Goal: Information Seeking & Learning: Learn about a topic

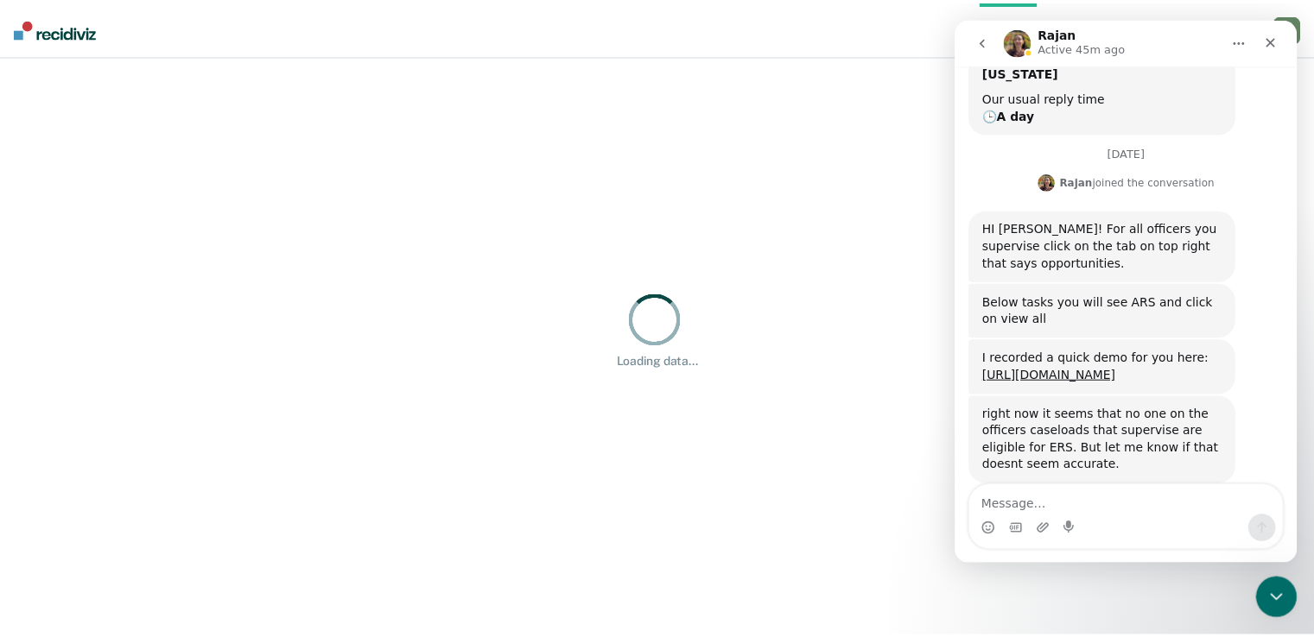
scroll to position [224, 0]
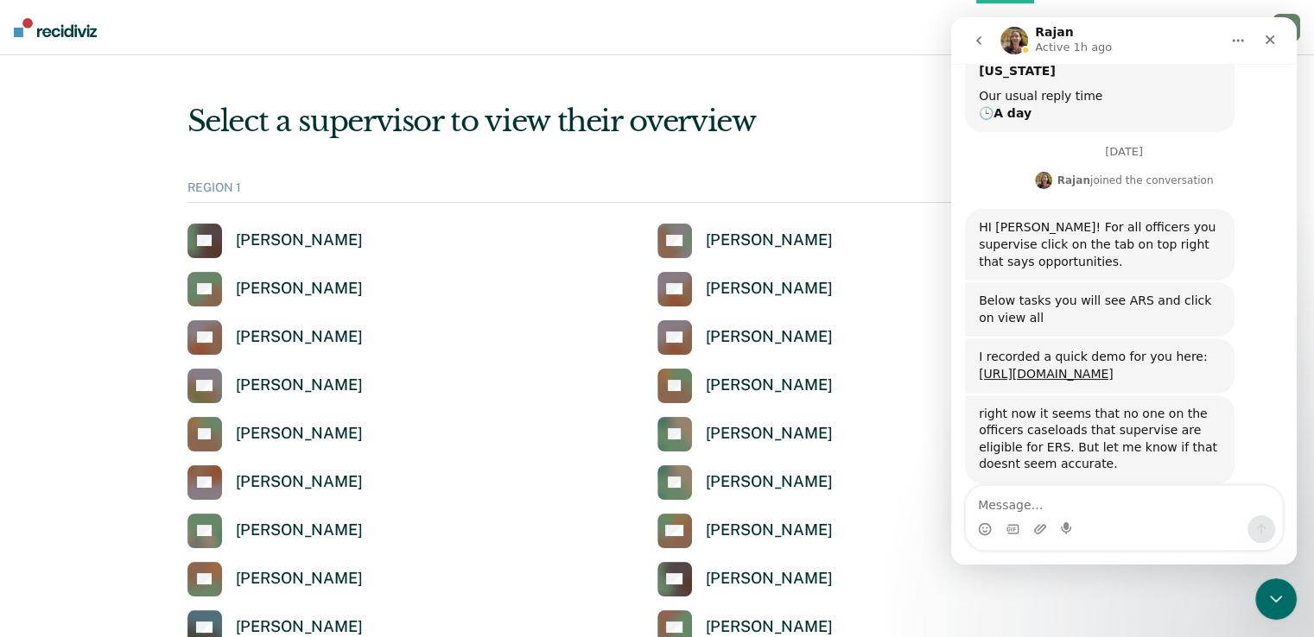
click at [864, 54] on nav "Overview Opportunities Tasks Client s [PERSON_NAME] [PERSON_NAME] Profile How i…" at bounding box center [657, 27] width 1314 height 55
click at [1104, 367] on link "[URL][DOMAIN_NAME]" at bounding box center [1046, 374] width 135 height 14
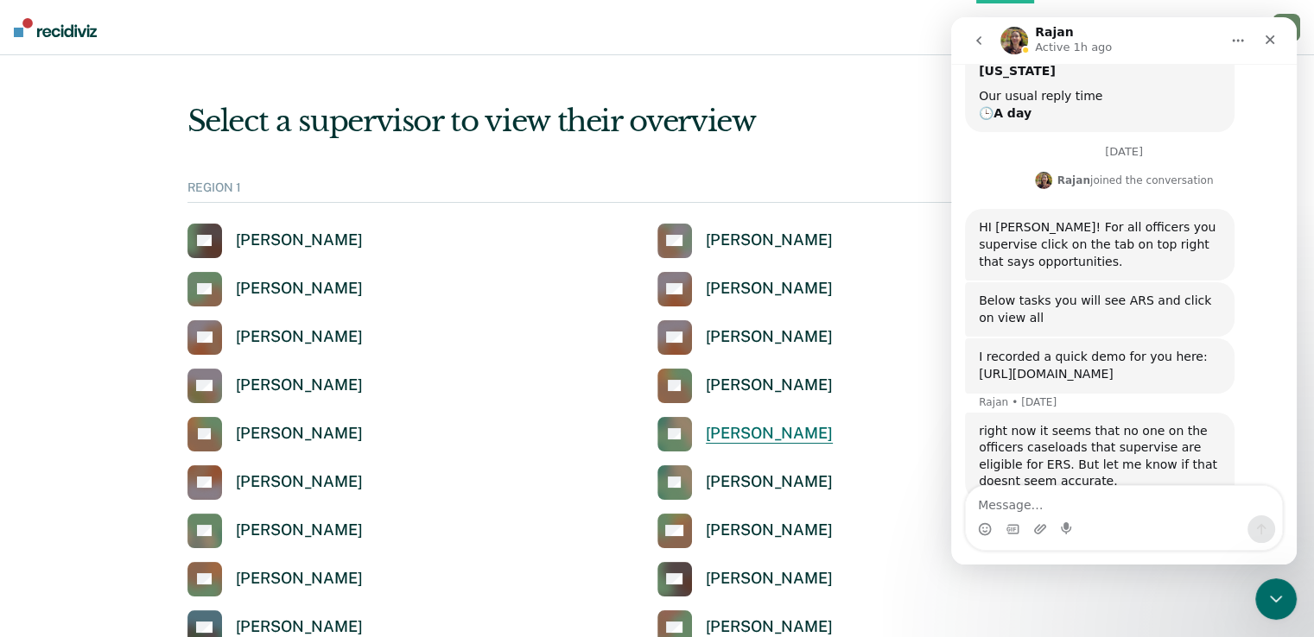
scroll to position [241, 0]
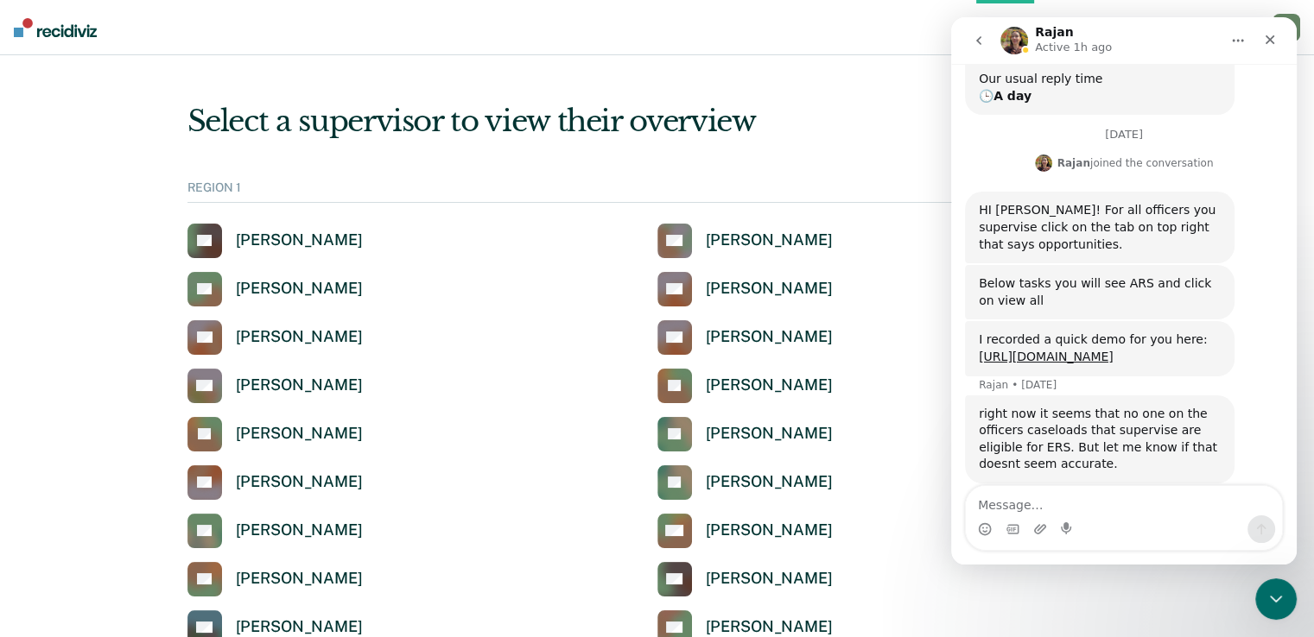
click at [820, 104] on div "Select a supervisor to view their overview" at bounding box center [657, 121] width 940 height 35
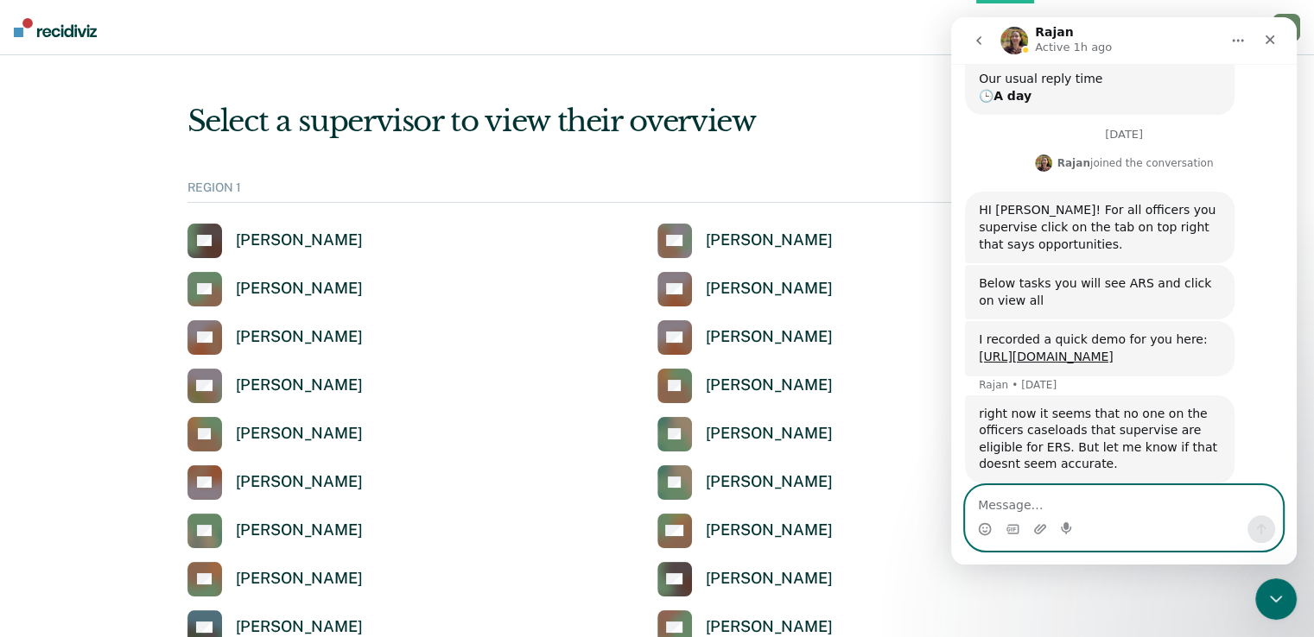
click at [1069, 498] on textarea "Message…" at bounding box center [1124, 500] width 316 height 29
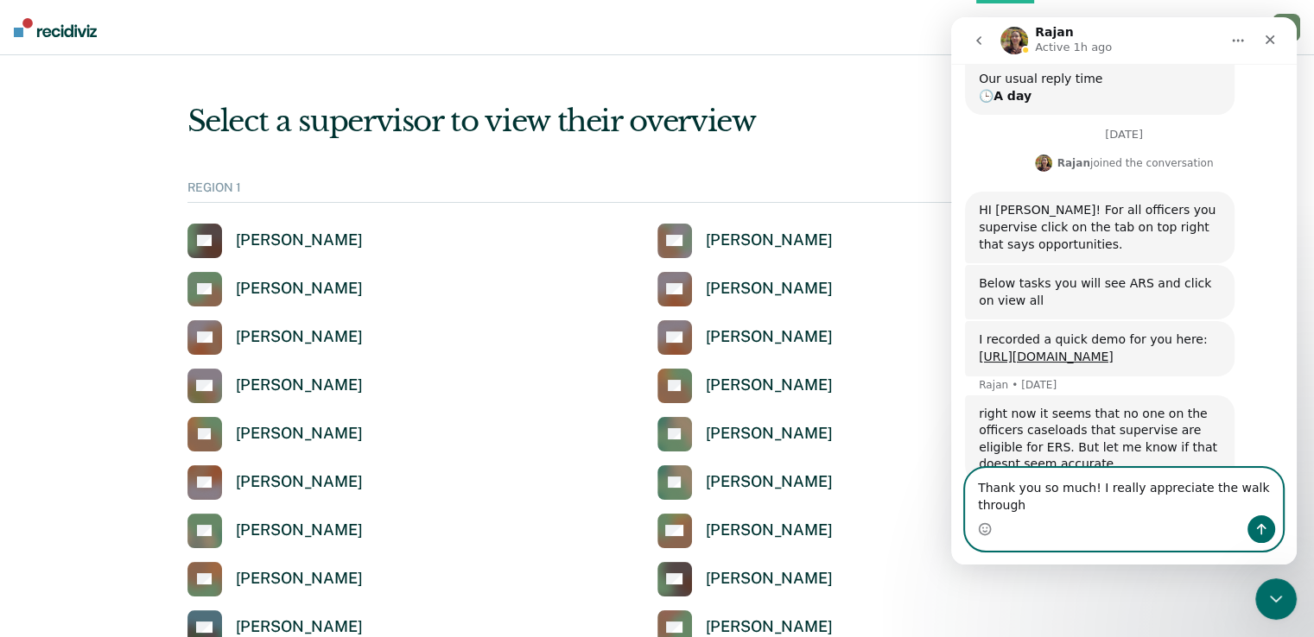
scroll to position [258, 0]
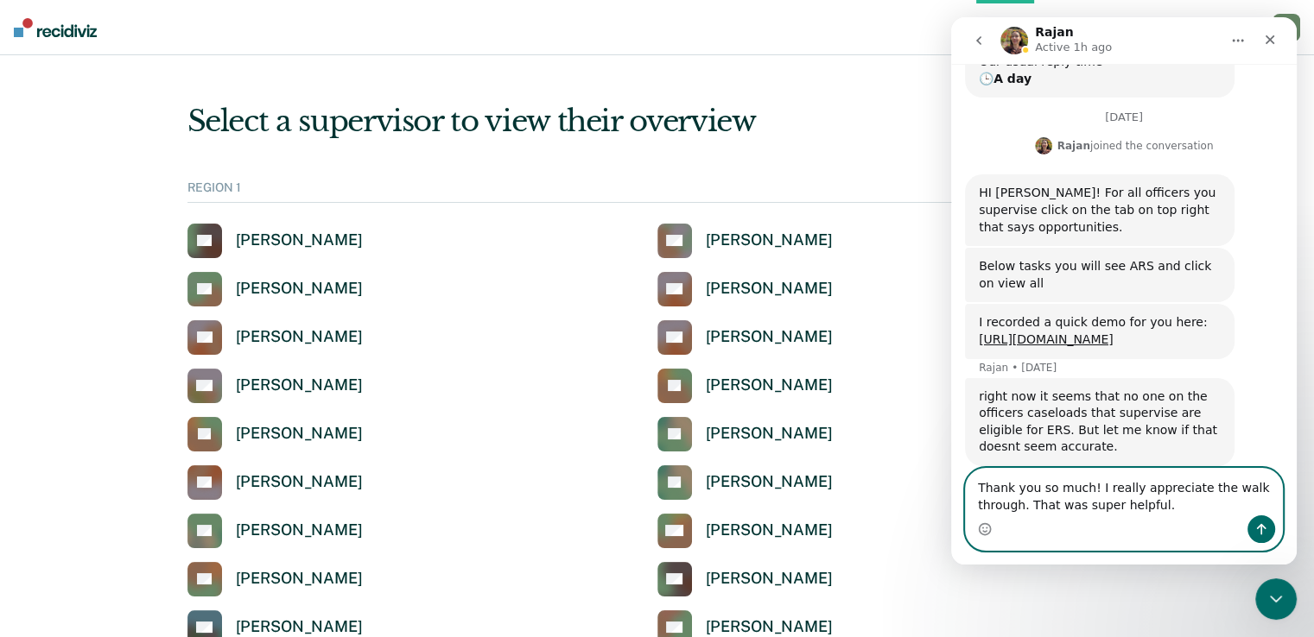
type textarea "Thank you so much! I really appreciate the walk through. That was super helpful."
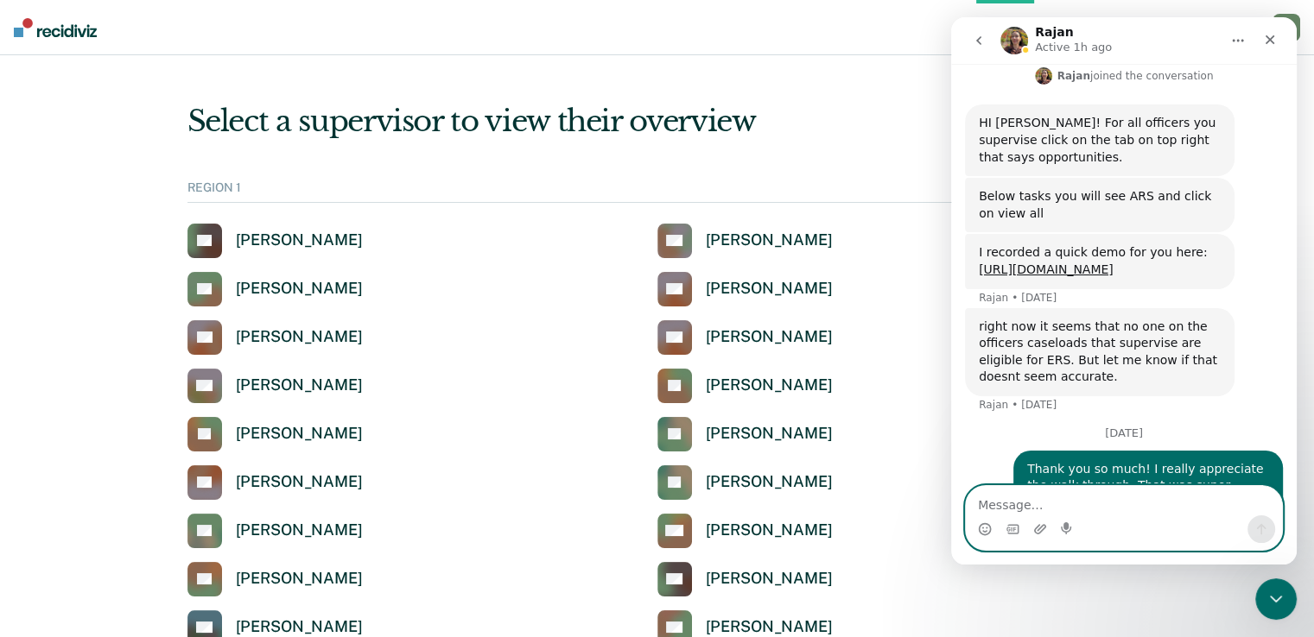
scroll to position [332, 0]
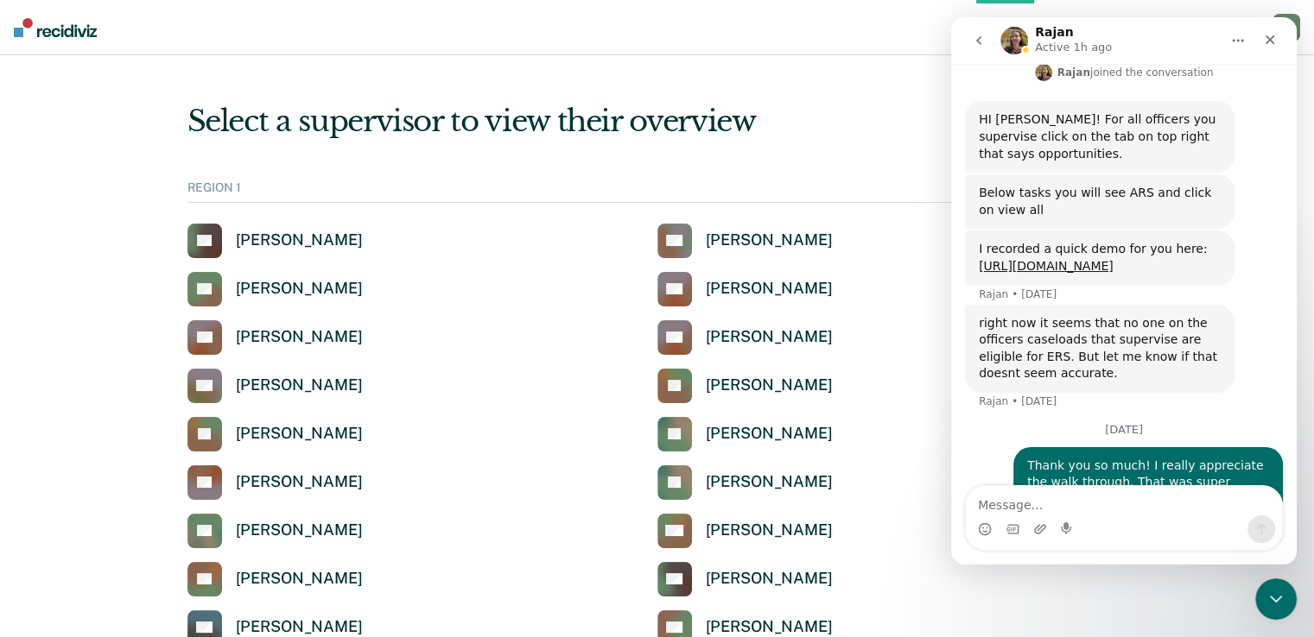
click at [1275, 41] on icon "Close" at bounding box center [1270, 40] width 14 height 14
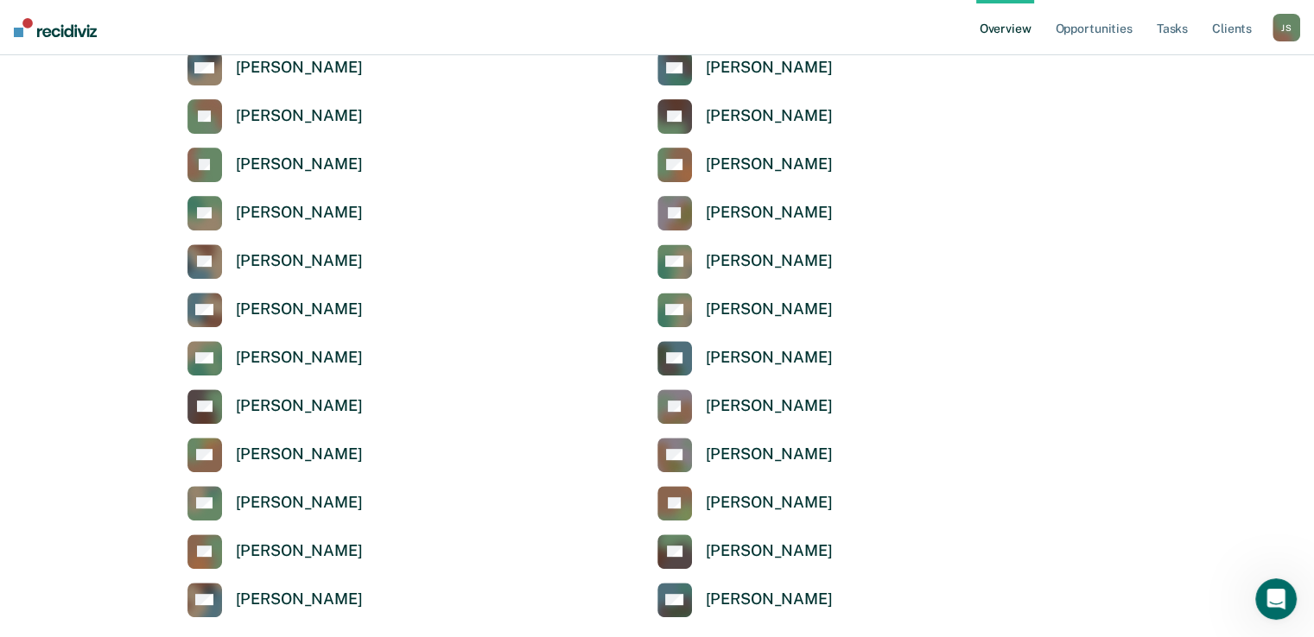
scroll to position [491, 0]
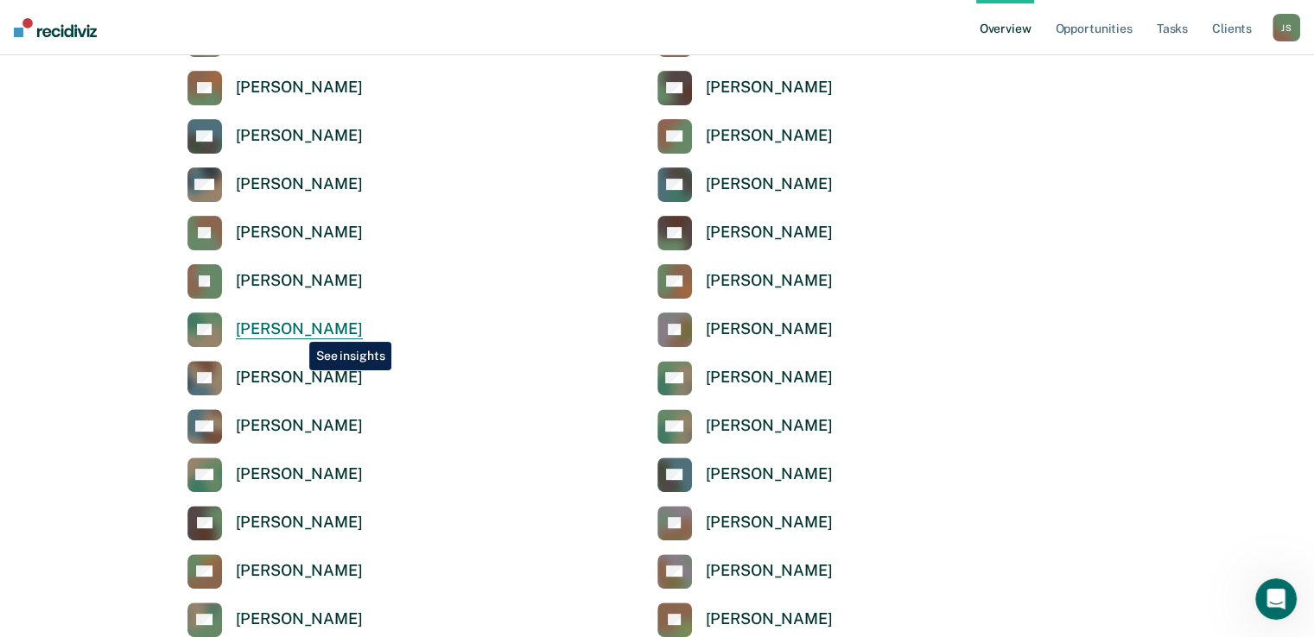
click at [296, 329] on div "[PERSON_NAME]" at bounding box center [299, 330] width 127 height 20
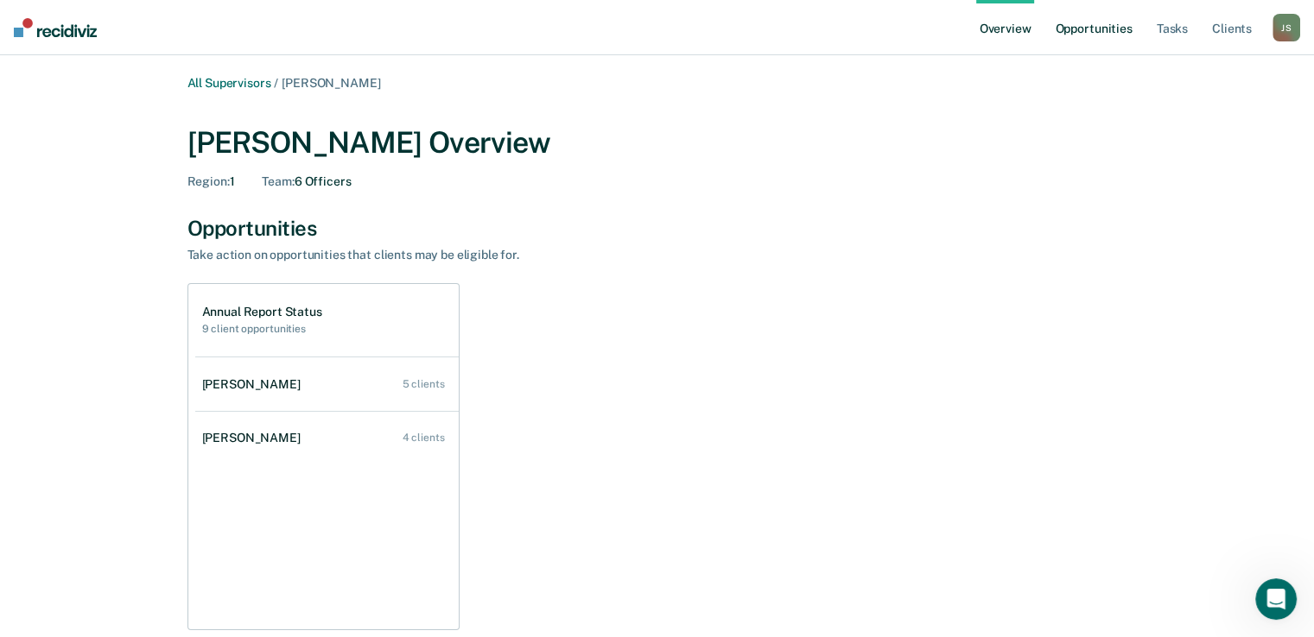
click at [1106, 35] on link "Opportunities" at bounding box center [1093, 27] width 84 height 55
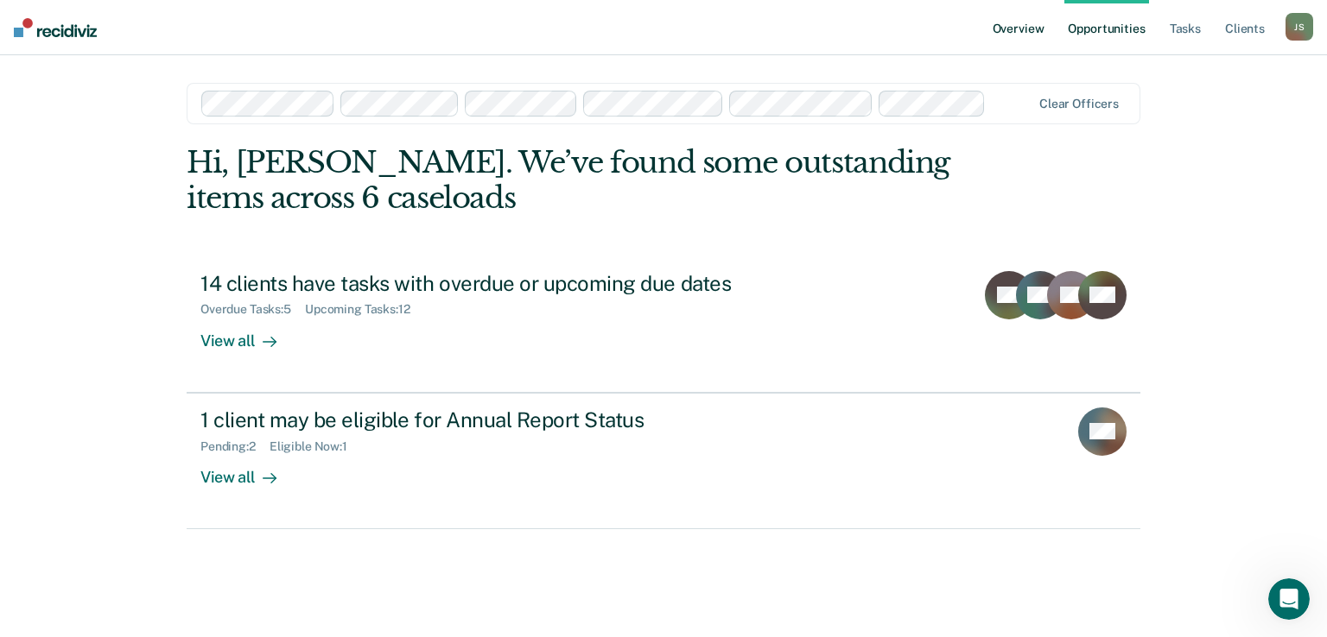
click at [1020, 38] on link "Overview" at bounding box center [1018, 27] width 59 height 55
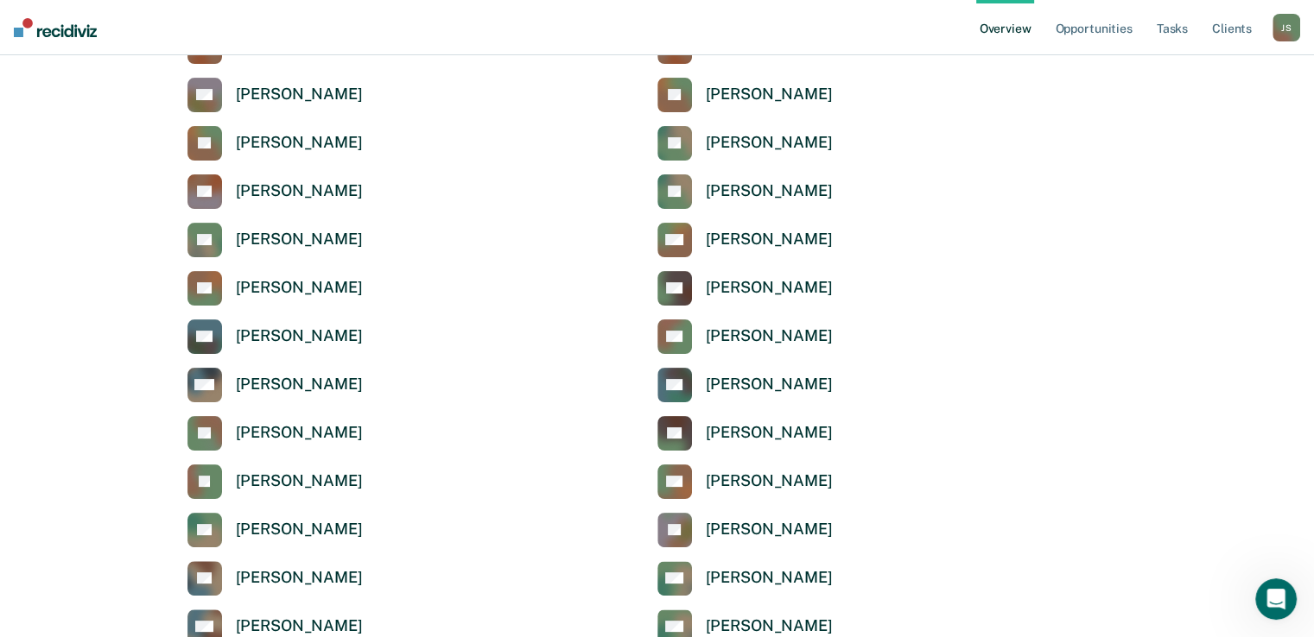
scroll to position [330, 0]
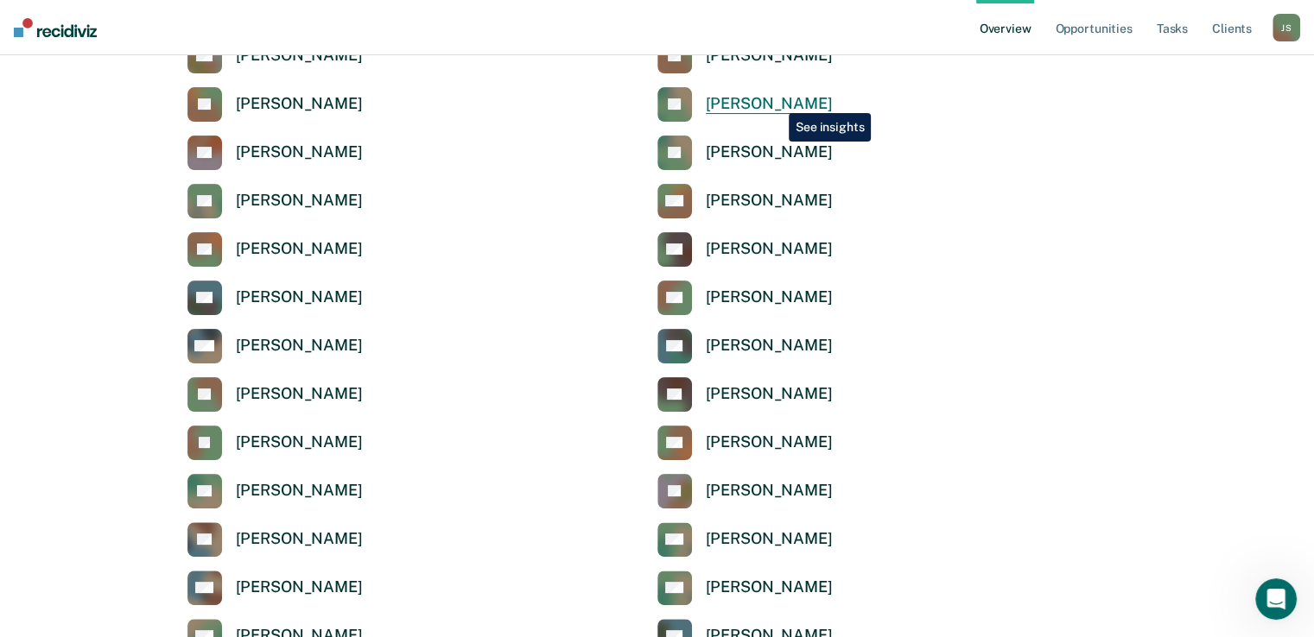
click at [776, 100] on div "[PERSON_NAME]" at bounding box center [769, 104] width 127 height 20
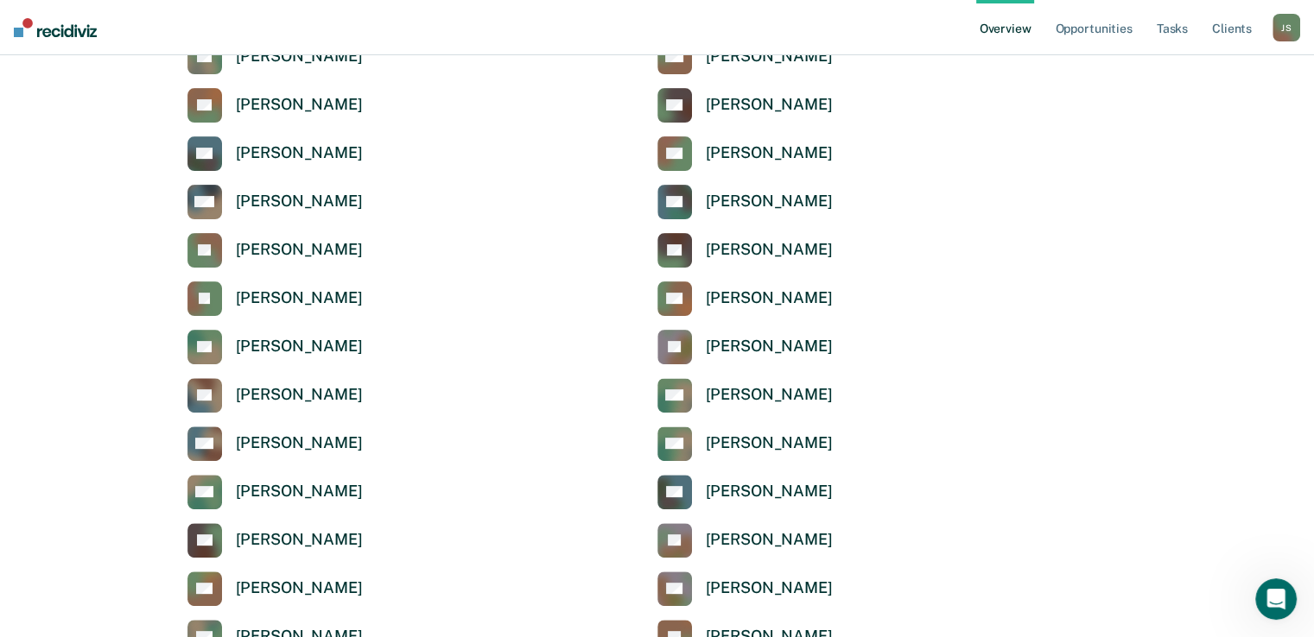
scroll to position [544, 0]
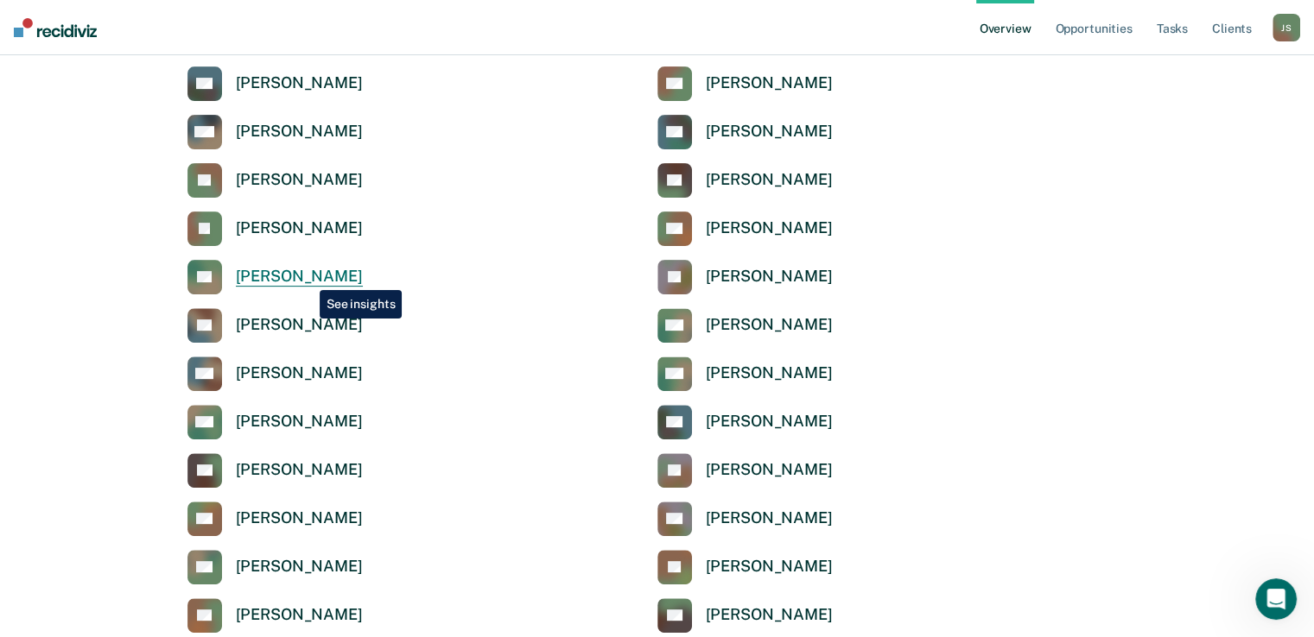
click at [307, 277] on div "[PERSON_NAME]" at bounding box center [299, 277] width 127 height 20
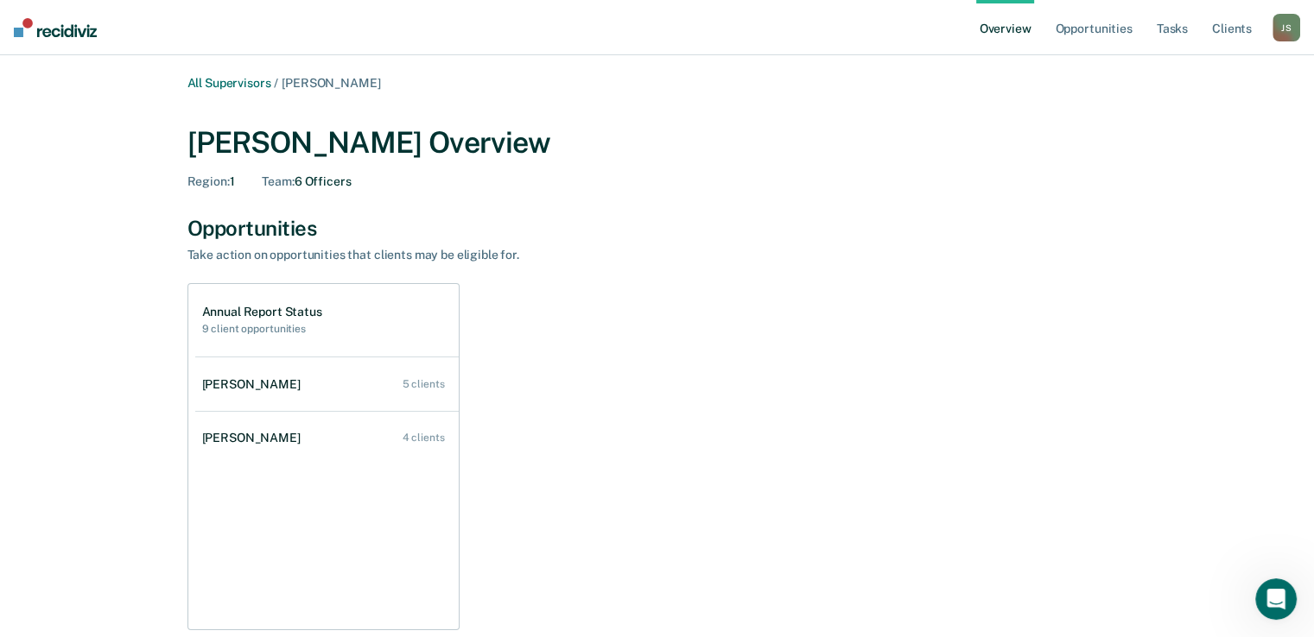
click at [295, 316] on h1 "Annual Report Status" at bounding box center [262, 312] width 120 height 15
click at [242, 84] on link "All Supervisors" at bounding box center [229, 83] width 84 height 15
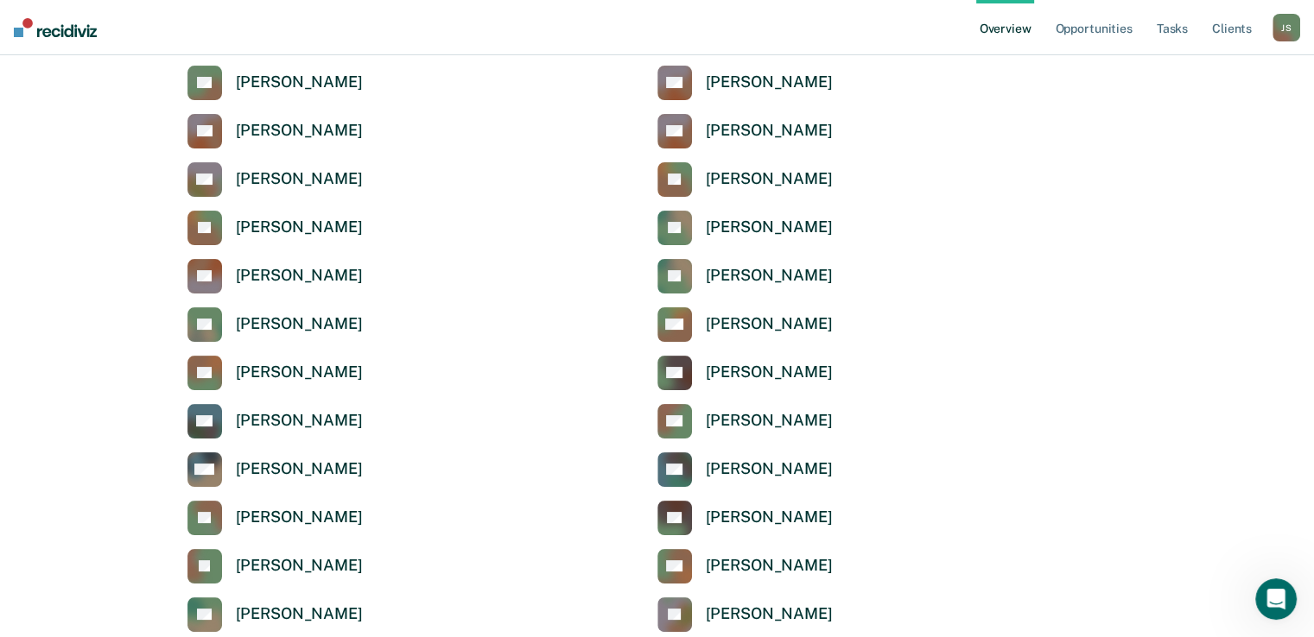
scroll to position [238, 0]
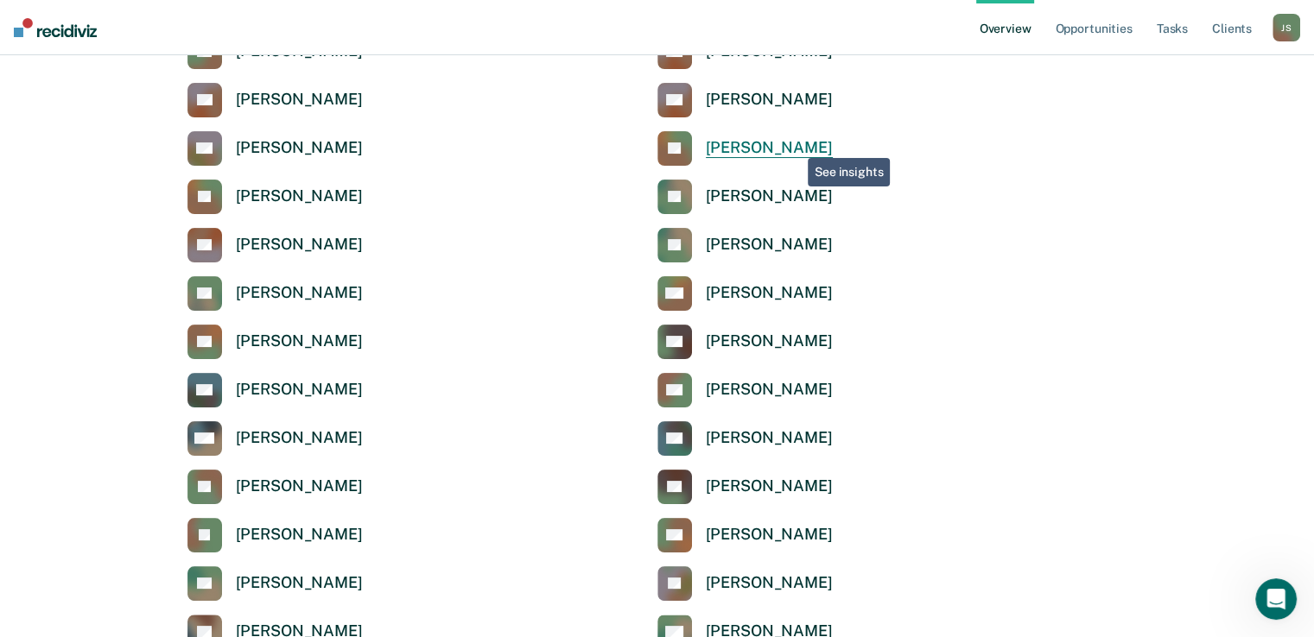
click at [788, 145] on div "[PERSON_NAME]" at bounding box center [769, 148] width 127 height 20
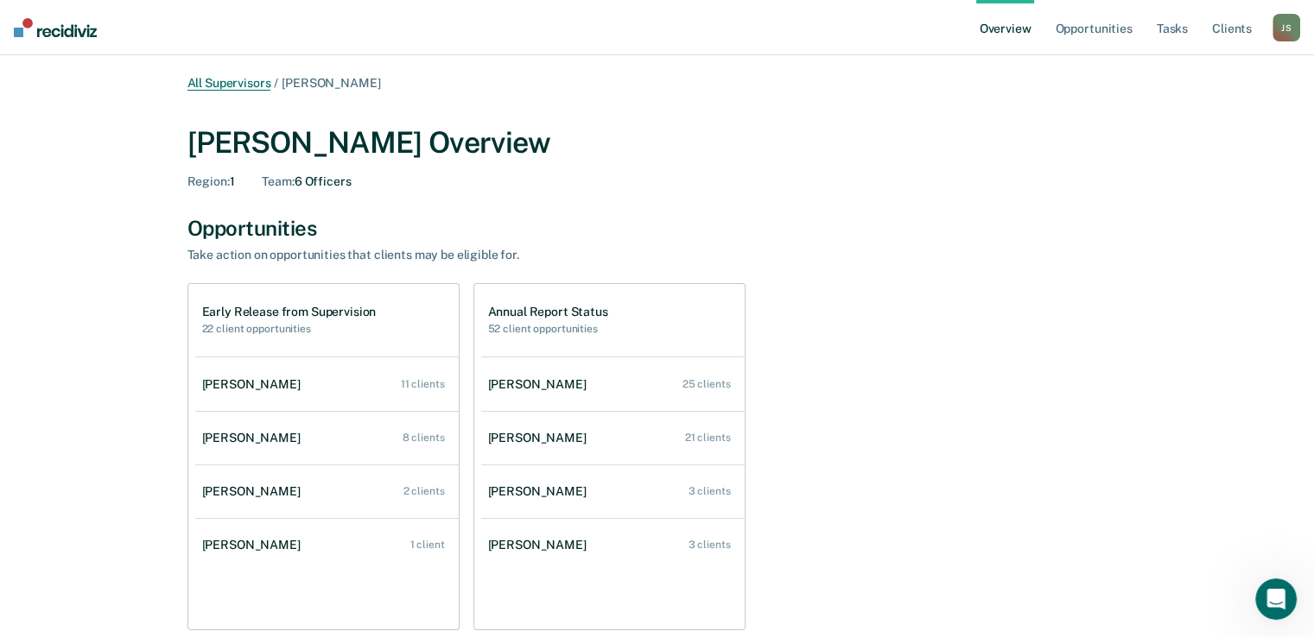
click at [261, 84] on link "All Supervisors" at bounding box center [229, 83] width 84 height 15
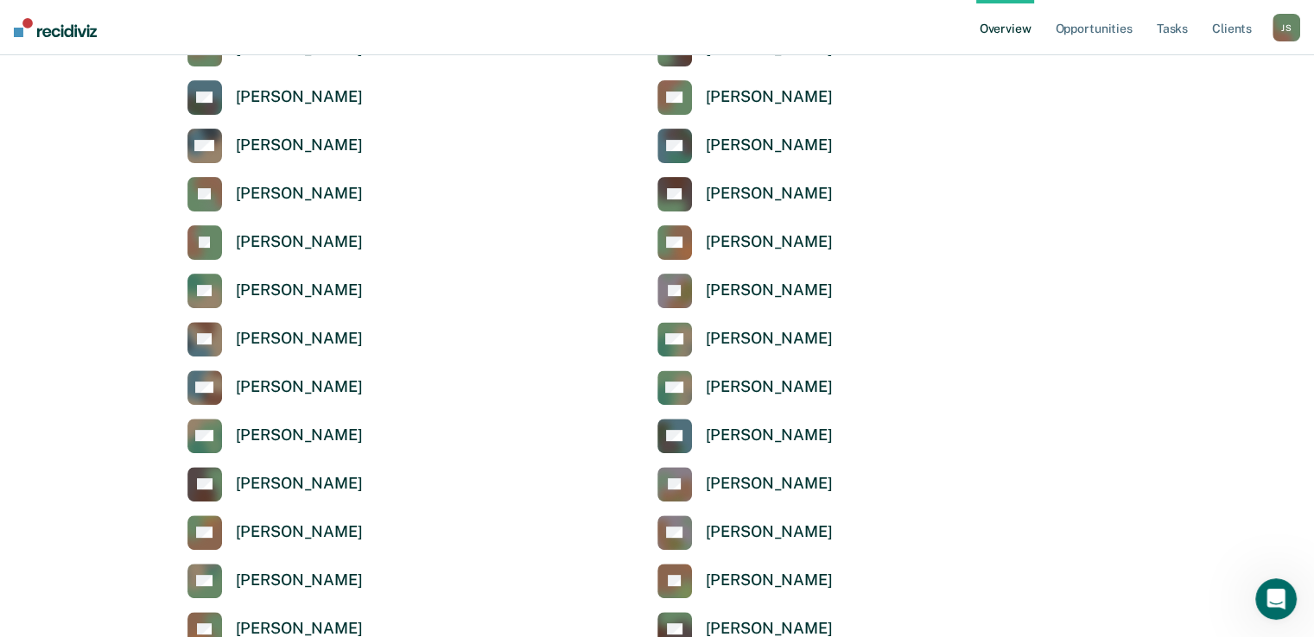
scroll to position [546, 0]
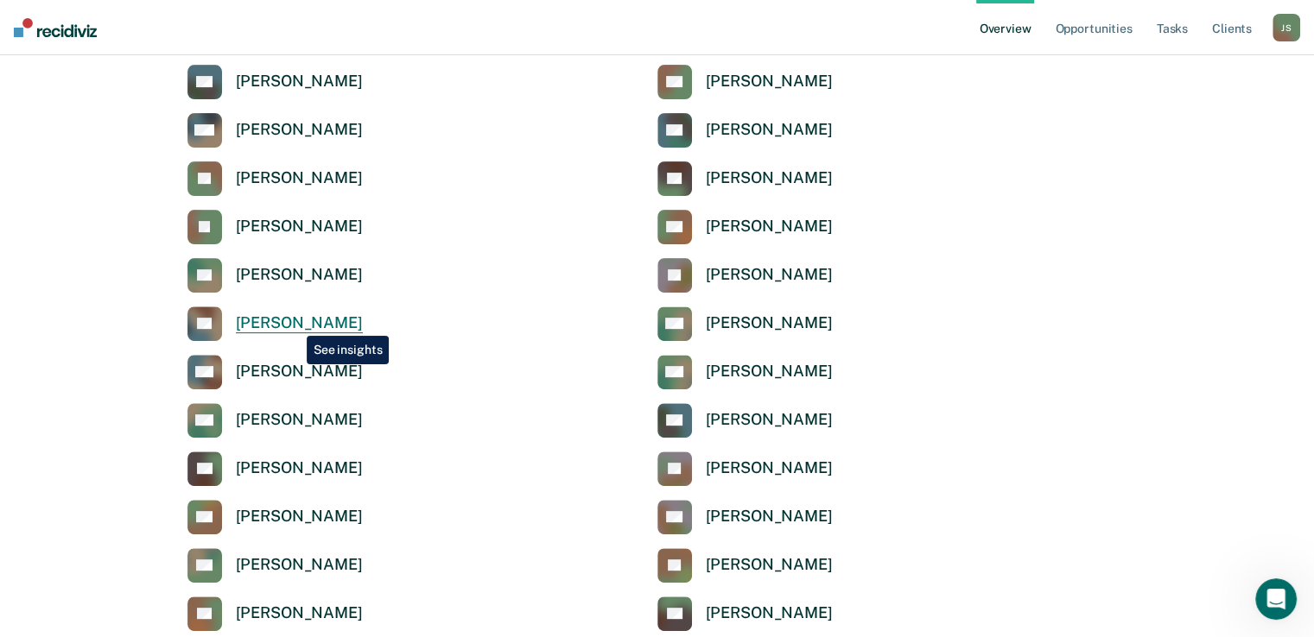
click at [294, 322] on div "[PERSON_NAME]" at bounding box center [299, 324] width 127 height 20
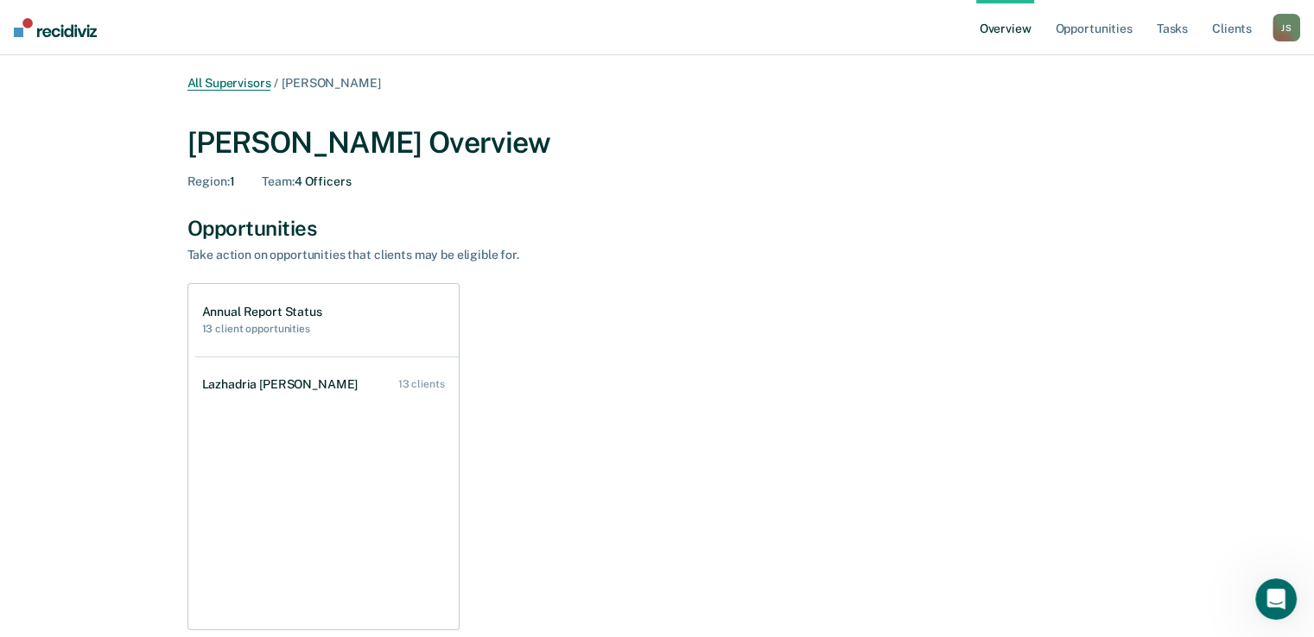
click at [245, 79] on link "All Supervisors" at bounding box center [229, 83] width 84 height 15
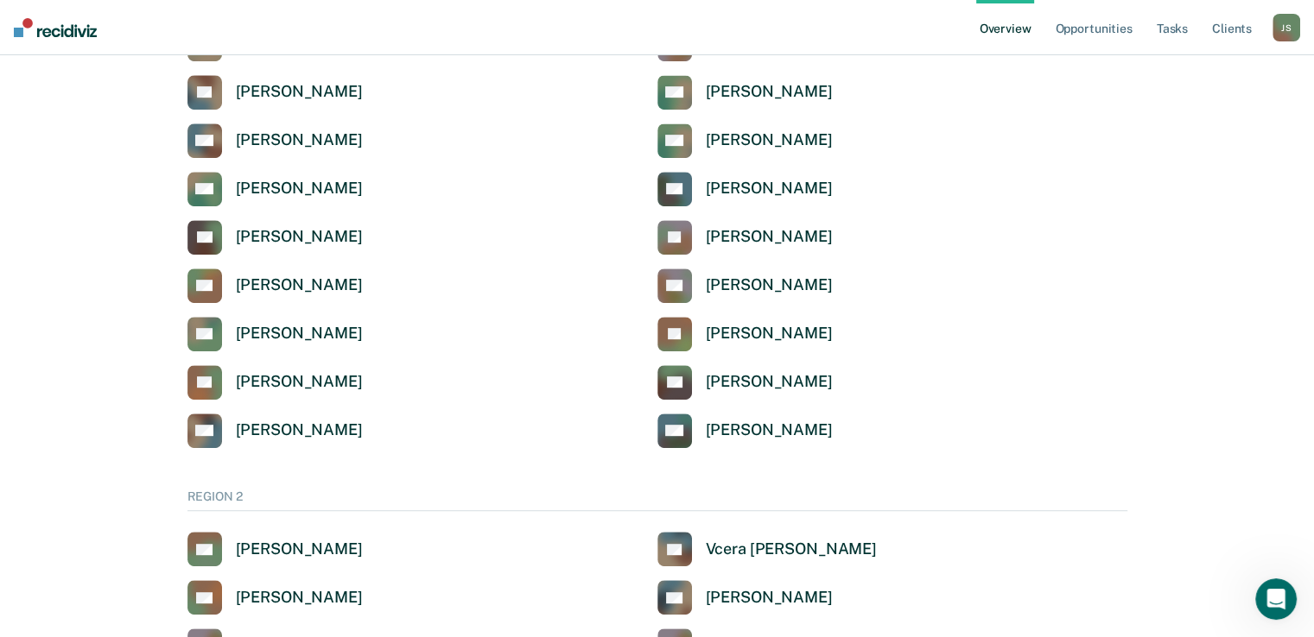
scroll to position [785, 0]
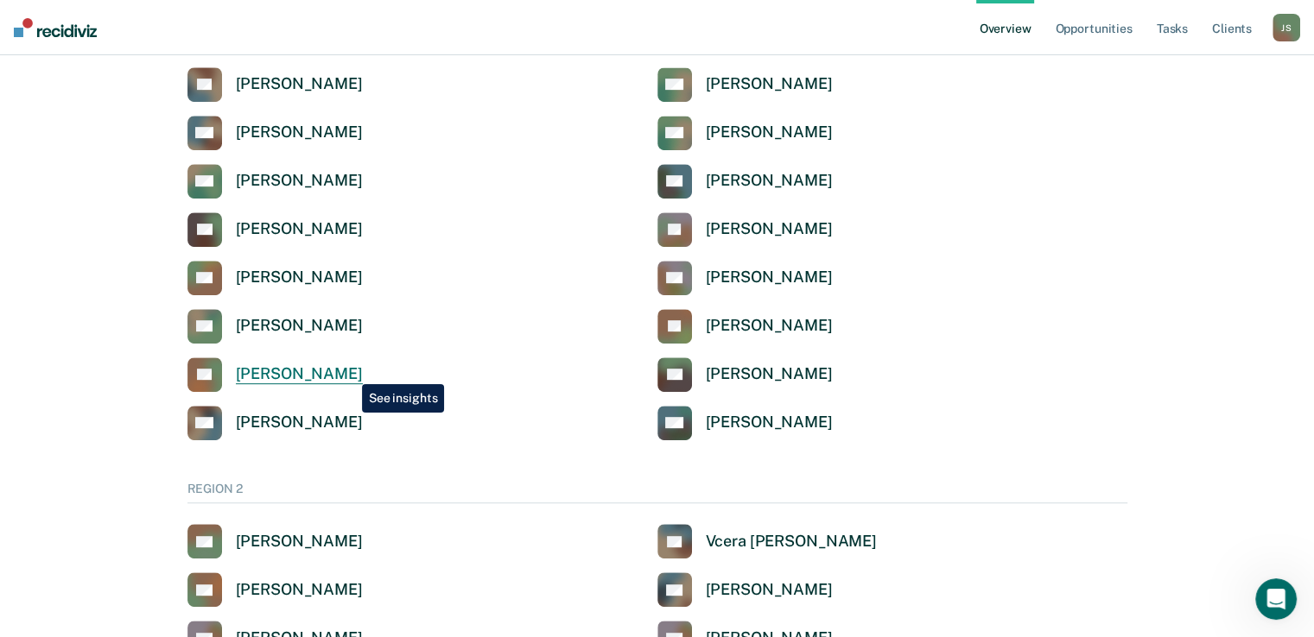
click at [349, 371] on div "[PERSON_NAME]" at bounding box center [299, 374] width 127 height 20
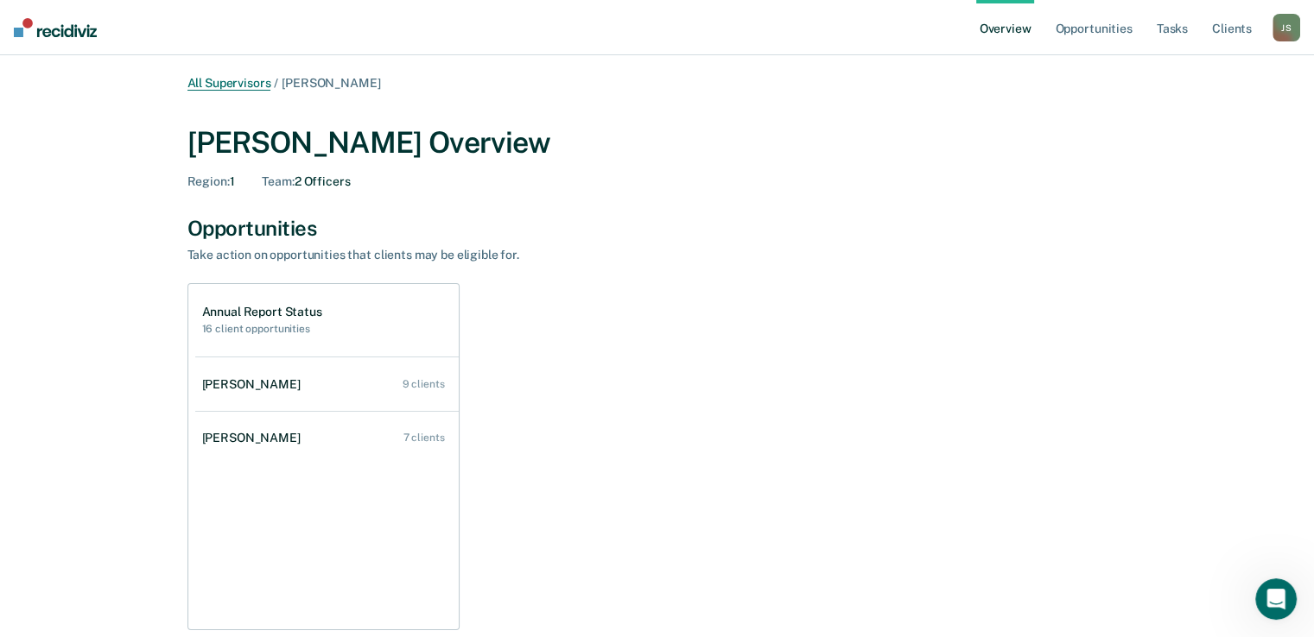
click at [226, 80] on link "All Supervisors" at bounding box center [229, 83] width 84 height 15
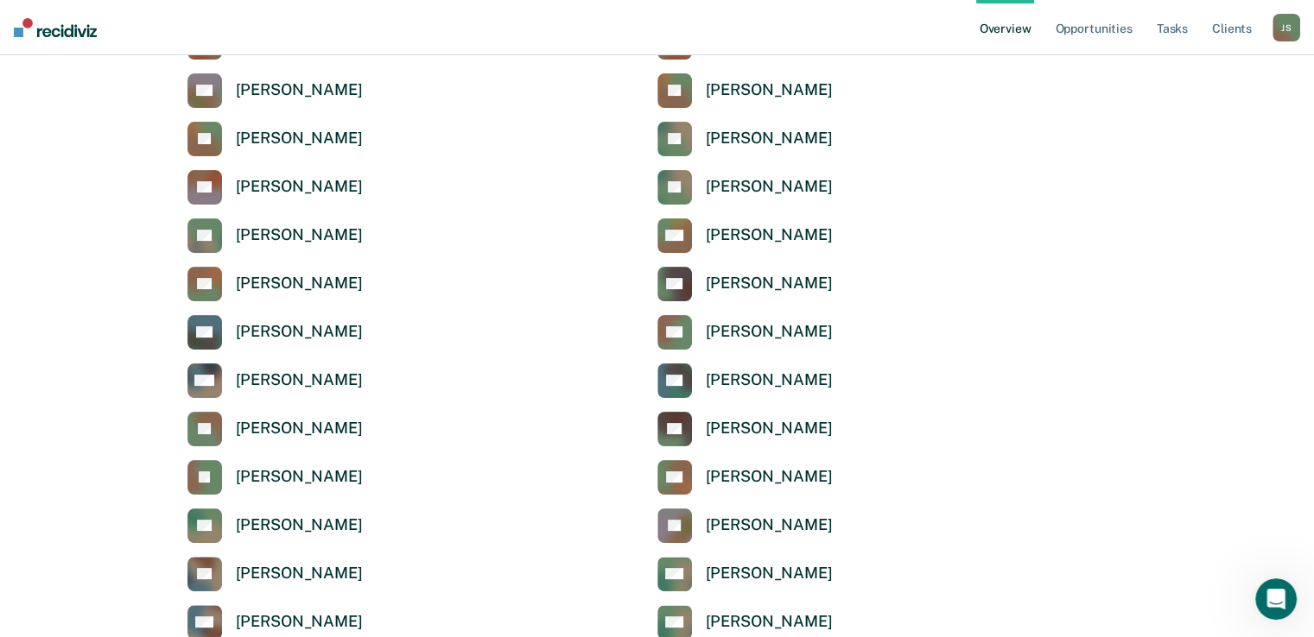
scroll to position [311, 0]
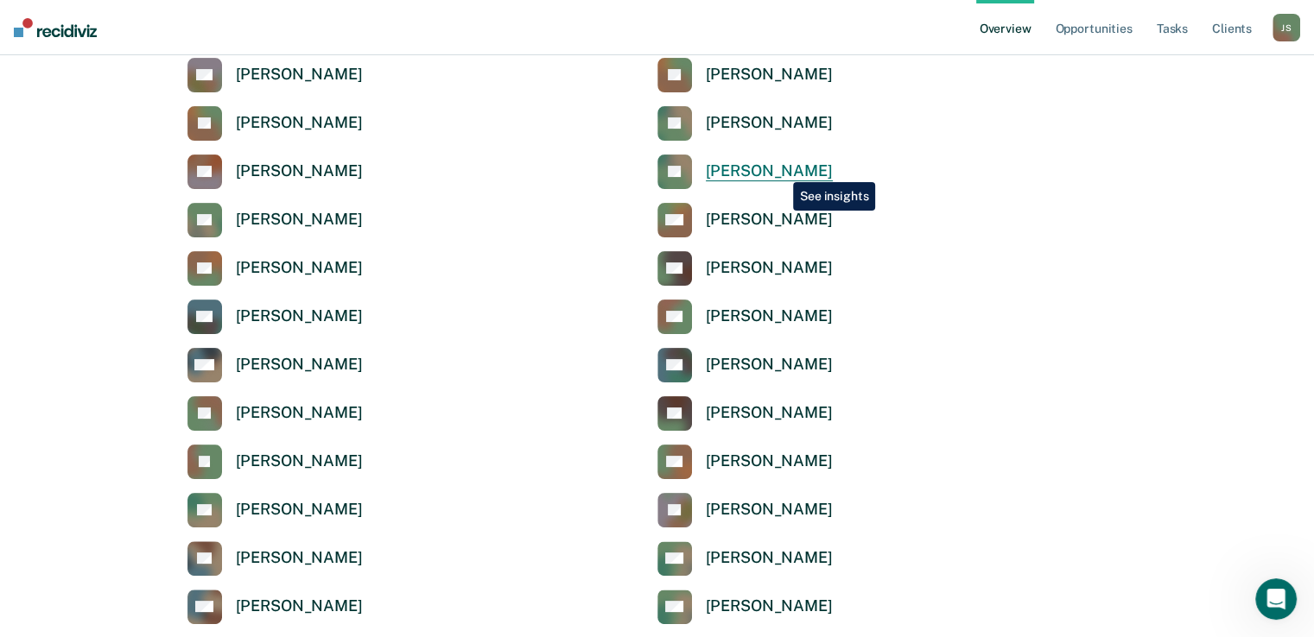
click at [780, 169] on div "[PERSON_NAME]" at bounding box center [769, 172] width 127 height 20
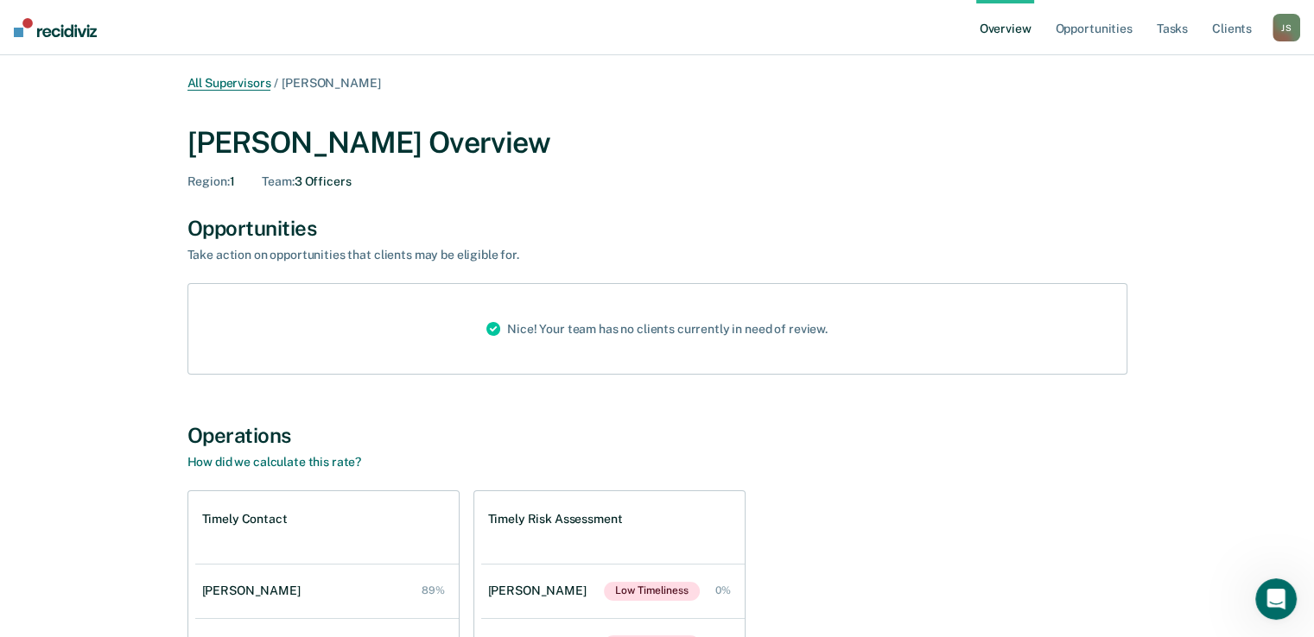
click at [252, 80] on link "All Supervisors" at bounding box center [229, 83] width 84 height 15
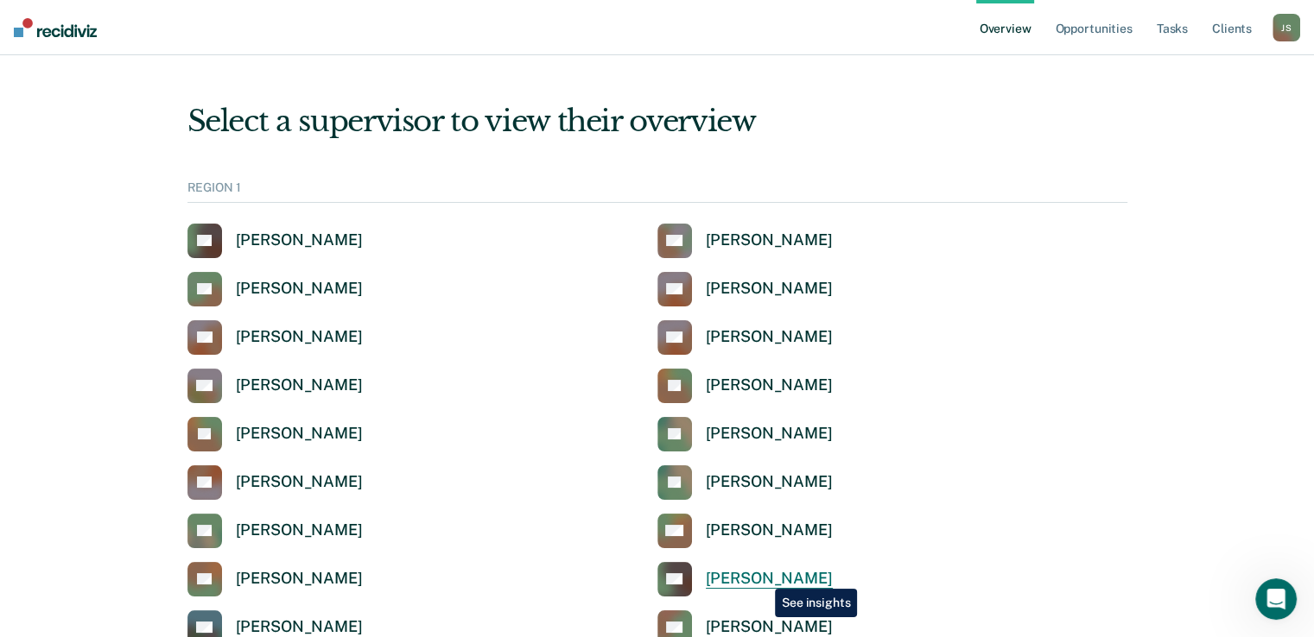
click at [762, 576] on div "[PERSON_NAME]" at bounding box center [769, 579] width 127 height 20
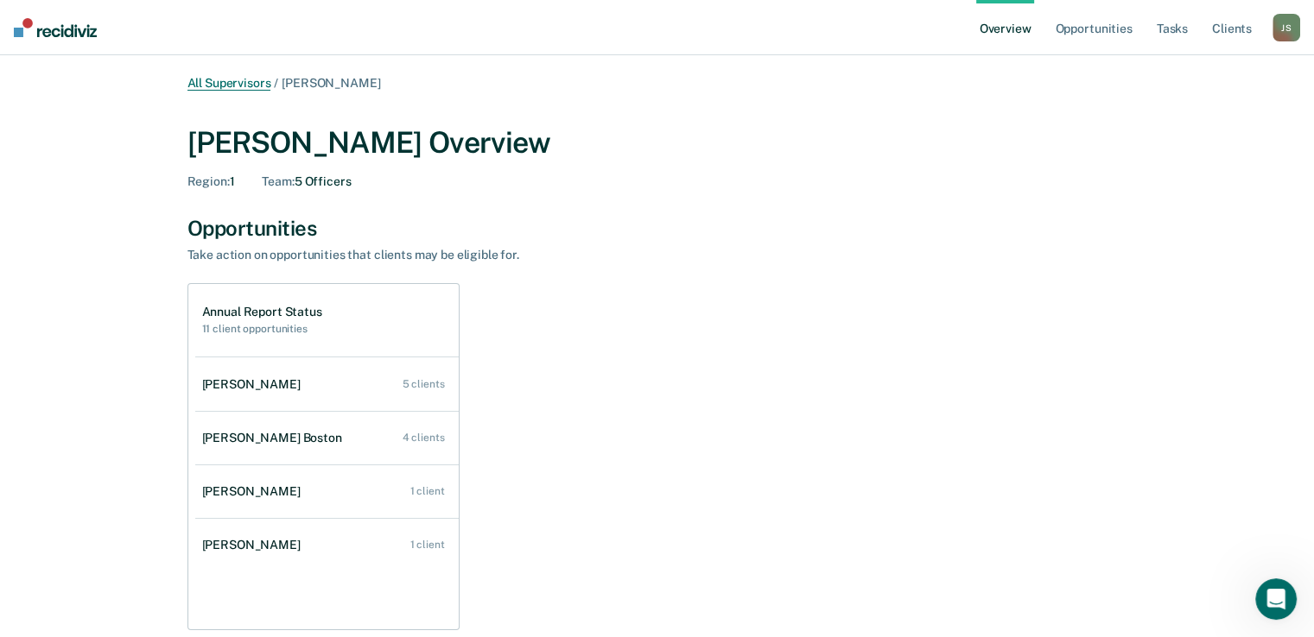
click at [233, 87] on link "All Supervisors" at bounding box center [229, 83] width 84 height 15
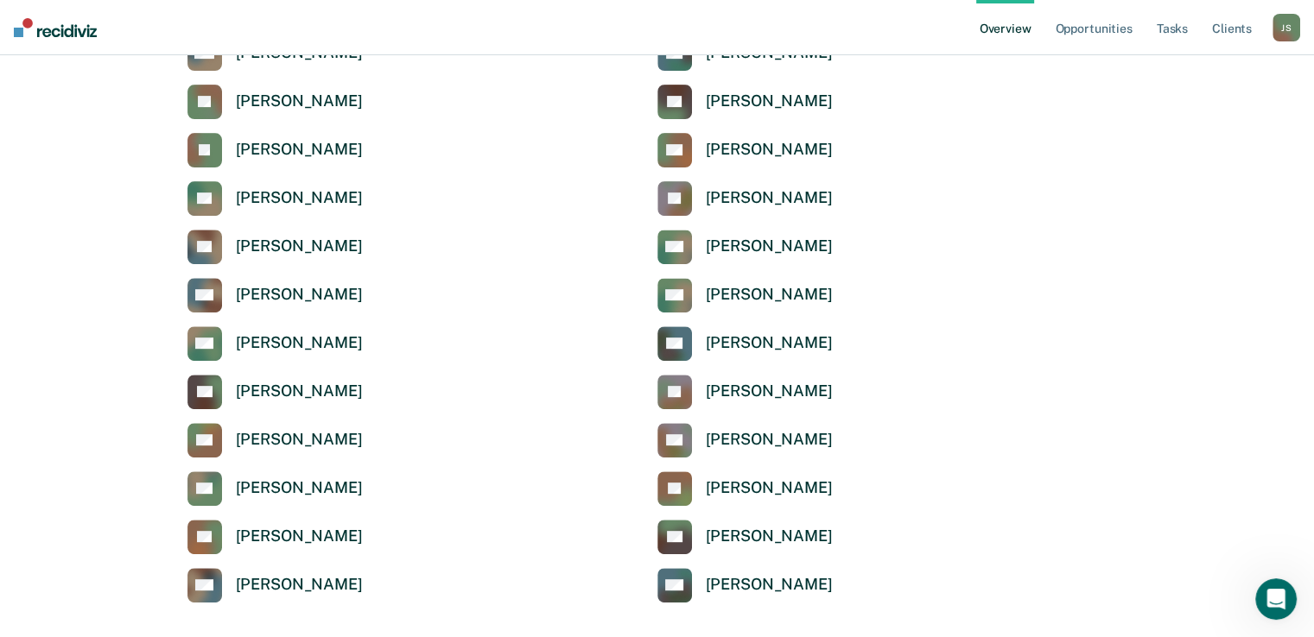
scroll to position [669, 0]
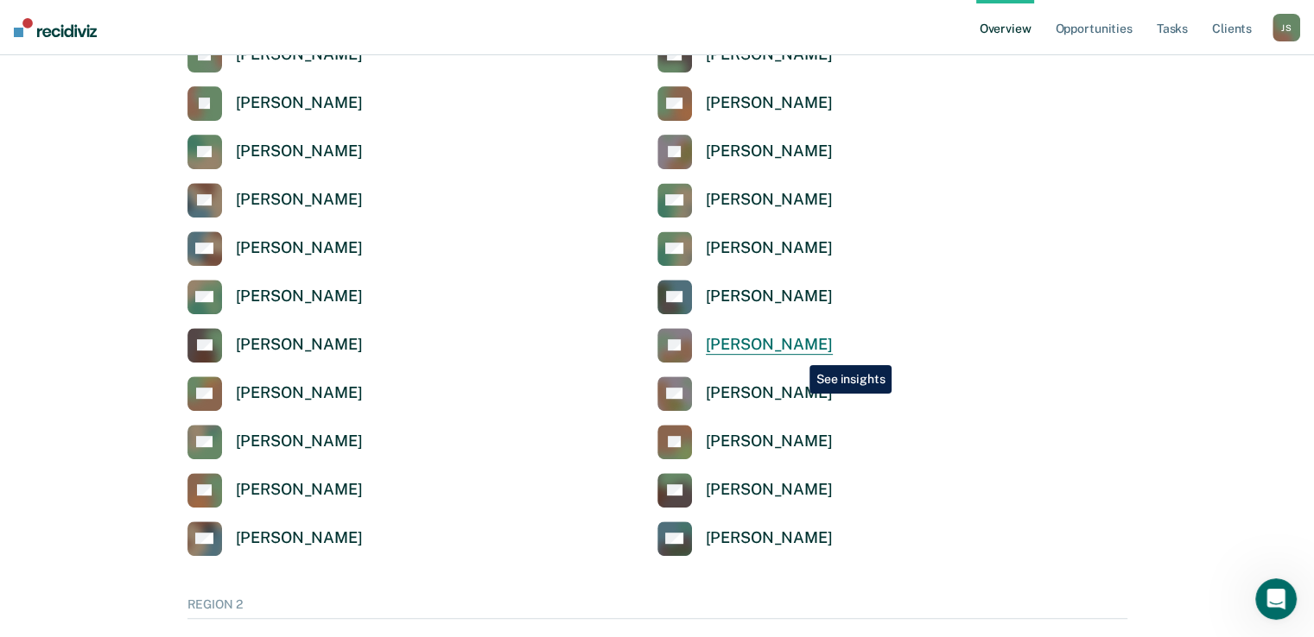
click at [796, 352] on div "[PERSON_NAME]" at bounding box center [769, 345] width 127 height 20
